Goal: Find specific page/section: Find specific page/section

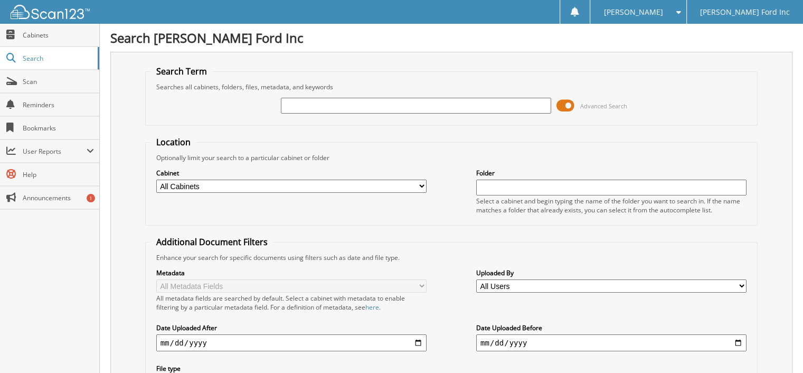
click at [323, 103] on input "text" at bounding box center [416, 106] width 270 height 16
type input "3w1e7899a"
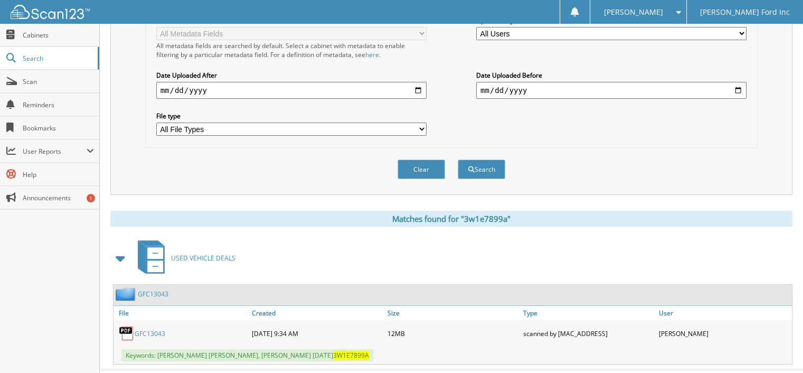
scroll to position [264, 0]
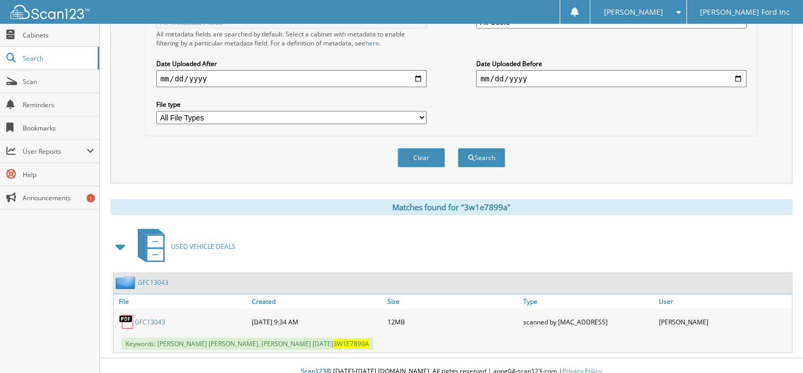
click at [148, 317] on link "GFC13043" at bounding box center [150, 321] width 31 height 9
